Goal: Register for event/course

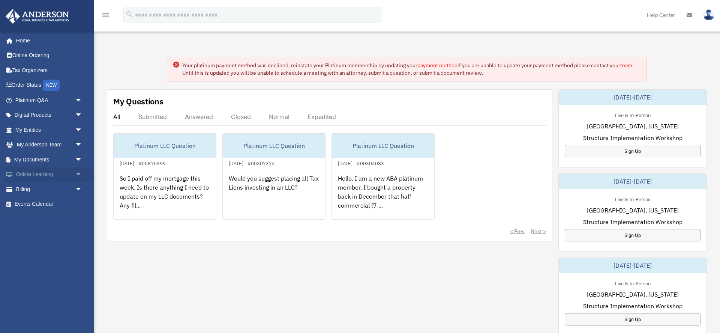
click at [43, 177] on link "Online Learning arrow_drop_down" at bounding box center [49, 174] width 89 height 15
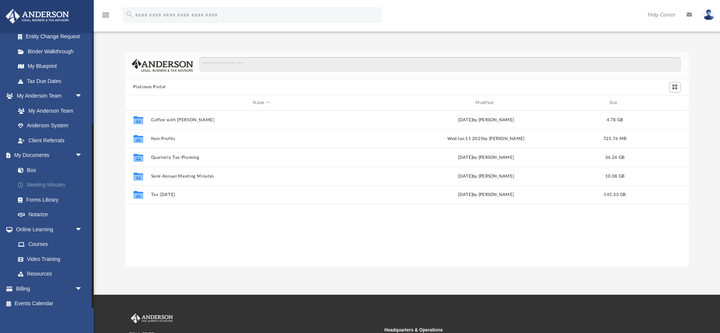
scroll to position [137, 0]
click at [114, 209] on div "Platinum Portal Name Modified Size Collaborated Folder Coffee with Carl Wed Aug…" at bounding box center [407, 159] width 626 height 213
click at [45, 269] on link "Resources" at bounding box center [52, 274] width 83 height 15
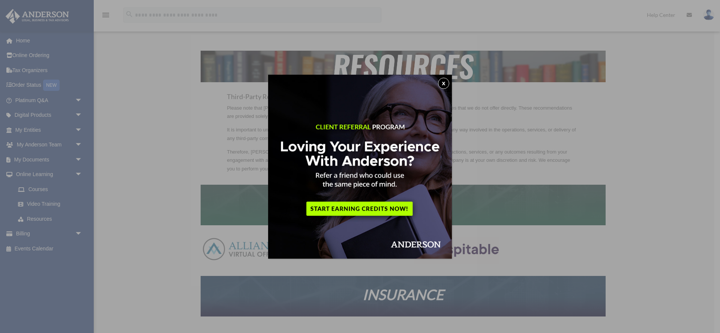
click at [446, 84] on button "x" at bounding box center [443, 83] width 11 height 11
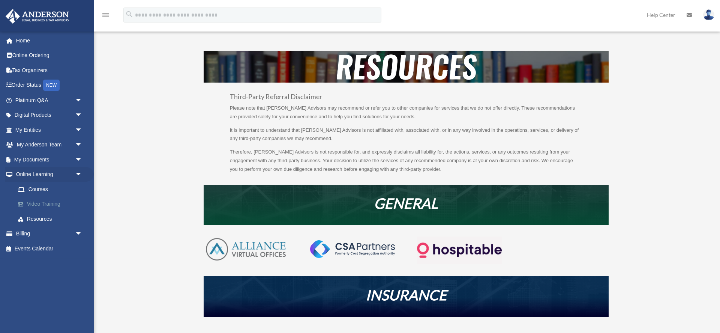
click at [43, 206] on link "Video Training" at bounding box center [52, 204] width 83 height 15
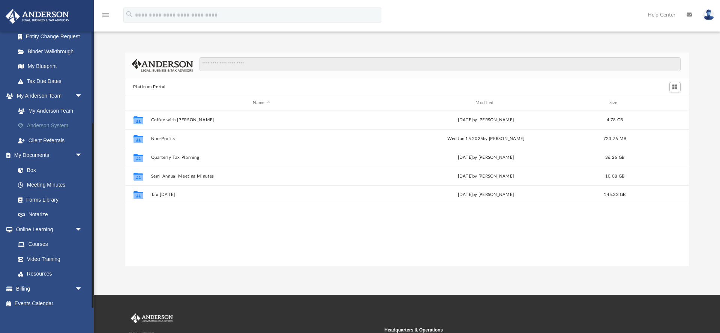
scroll to position [137, 0]
click at [38, 243] on link "Courses" at bounding box center [52, 244] width 83 height 15
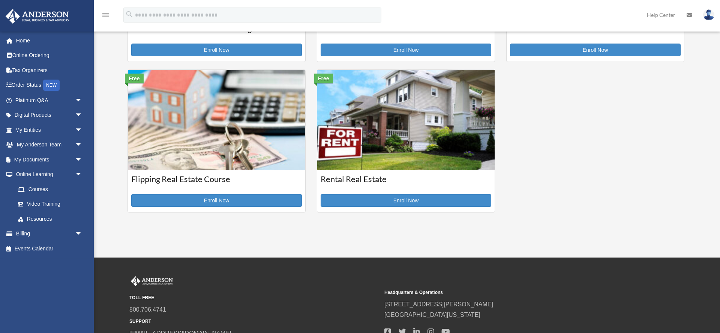
scroll to position [281, 0]
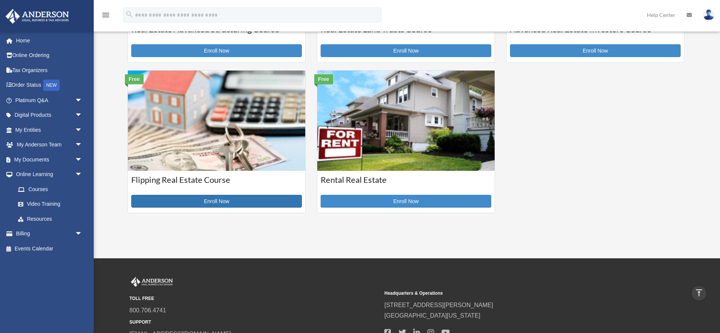
click at [181, 202] on link "Enroll Now" at bounding box center [216, 201] width 171 height 13
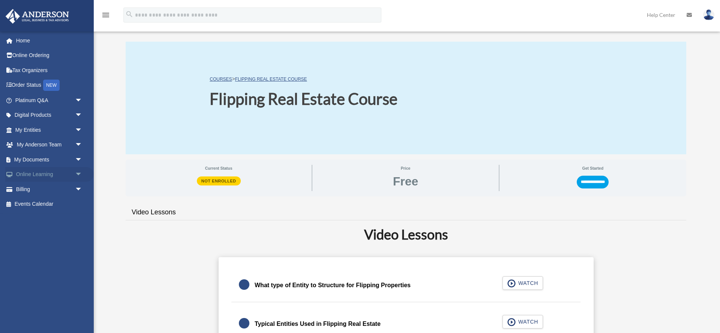
click at [47, 175] on link "Online Learning arrow_drop_down" at bounding box center [49, 174] width 89 height 15
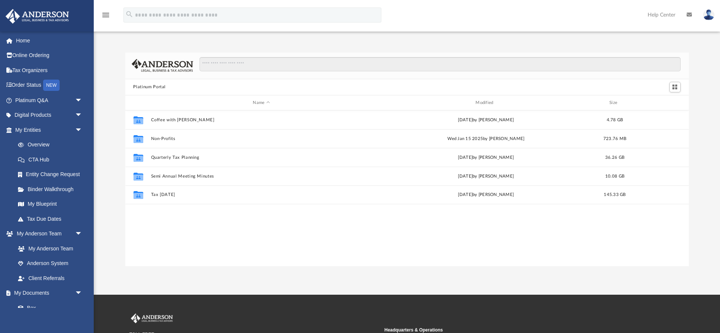
scroll to position [171, 564]
click at [80, 115] on span "arrow_drop_down" at bounding box center [82, 115] width 15 height 15
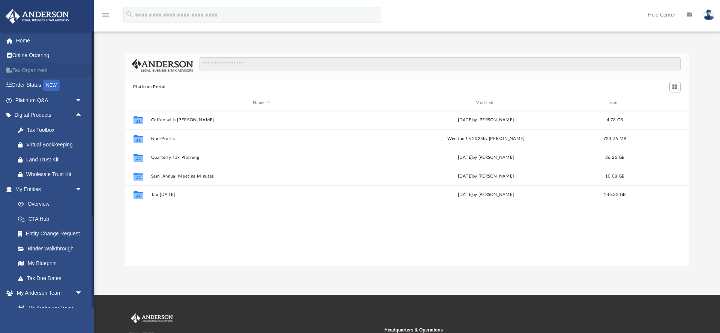
click at [37, 72] on link "Tax Organizers" at bounding box center [49, 70] width 89 height 15
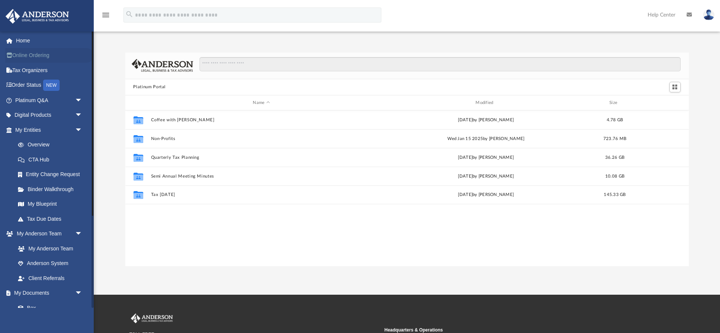
scroll to position [171, 564]
click at [26, 45] on link "Home" at bounding box center [49, 40] width 89 height 15
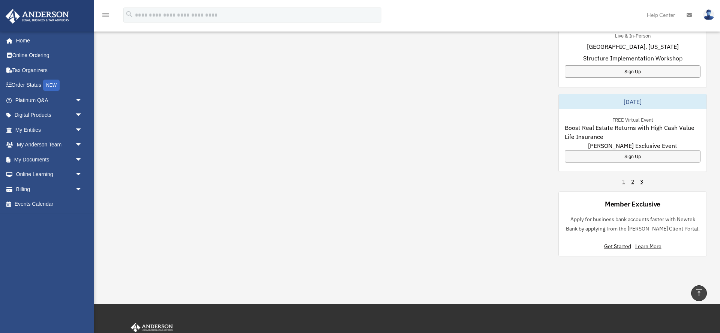
scroll to position [248, 0]
click at [529, 236] on div "My Questions All Submitted Answered Closed Normal Expedited Platinum LLC Questi…" at bounding box center [407, 48] width 600 height 414
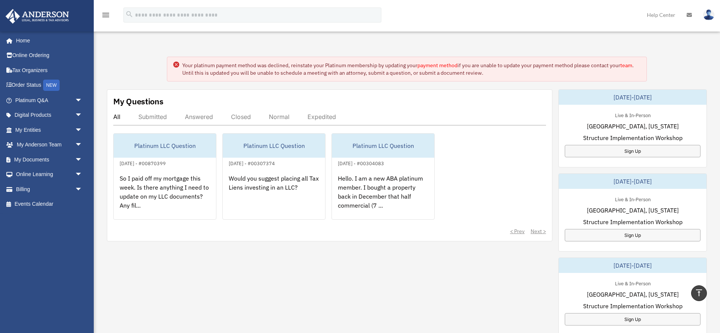
scroll to position [0, 0]
